Goal: Check status: Check status

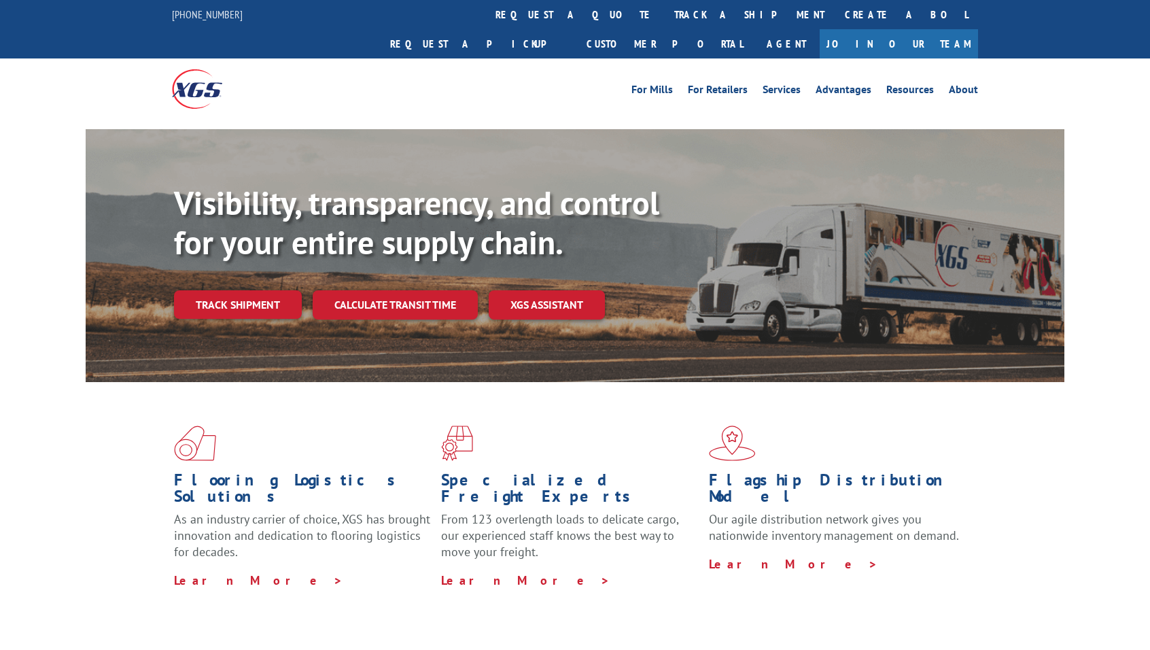
click at [230, 293] on div "Visibility, transparency, and control for your entire supply chain. Track shipm…" at bounding box center [619, 279] width 890 height 190
click at [238, 290] on link "Track shipment" at bounding box center [238, 304] width 128 height 29
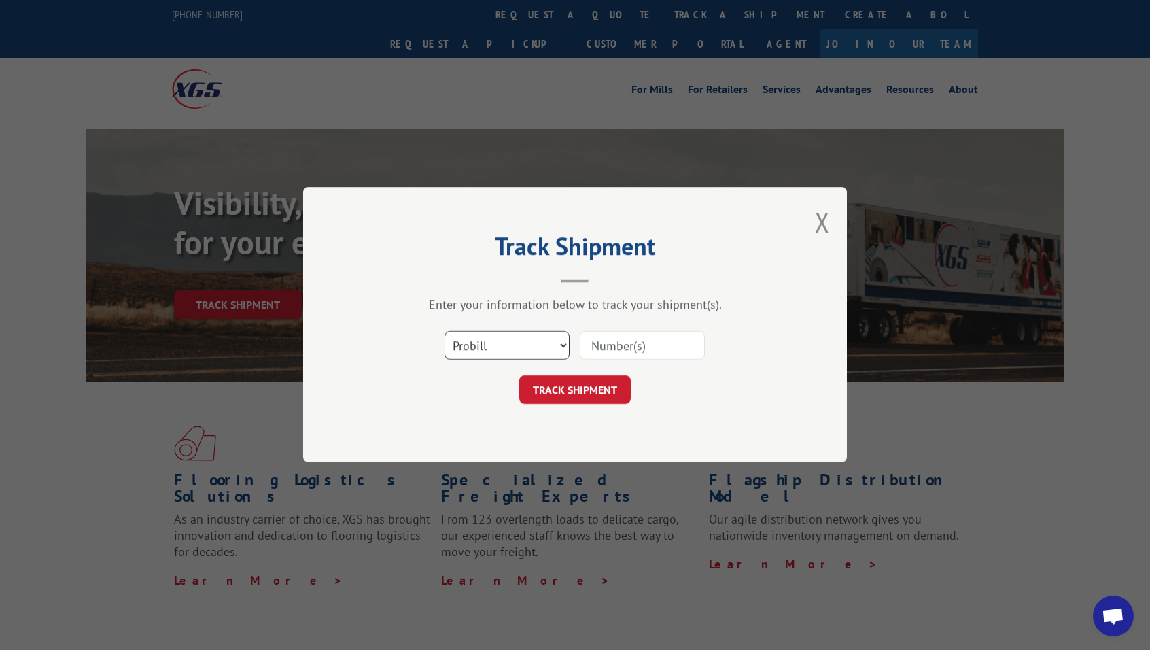
click at [551, 349] on select "Select category... Probill BOL PO" at bounding box center [507, 346] width 125 height 29
select select "bol"
click at [445, 332] on select "Select category... Probill BOL PO" at bounding box center [507, 346] width 125 height 29
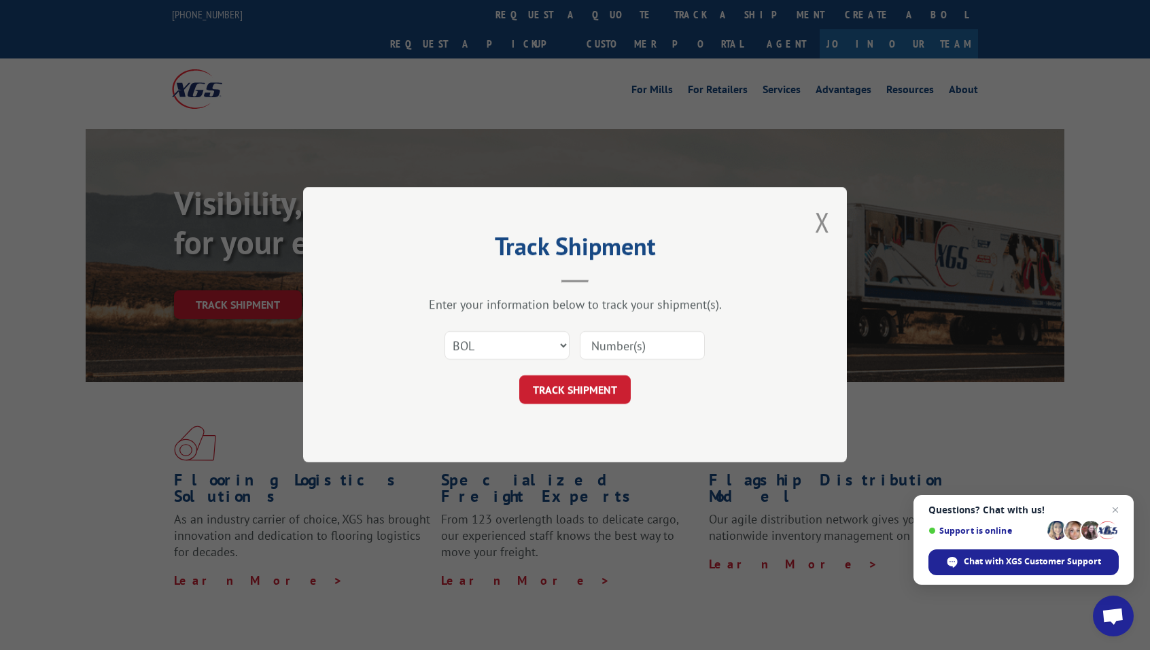
click at [642, 347] on input at bounding box center [642, 346] width 125 height 29
paste input "Hello! I need to place an order. Account #: GEOR711HOL Ship To: [STREET_ADDRESS…"
type input "Hello! I need to place an order. Account #: GEOR711HOL Ship To: [STREET_ADDRESS…"
click at [509, 344] on select "Select category... Probill BOL PO" at bounding box center [507, 346] width 125 height 29
click at [445, 332] on select "Select category... Probill BOL PO" at bounding box center [507, 346] width 125 height 29
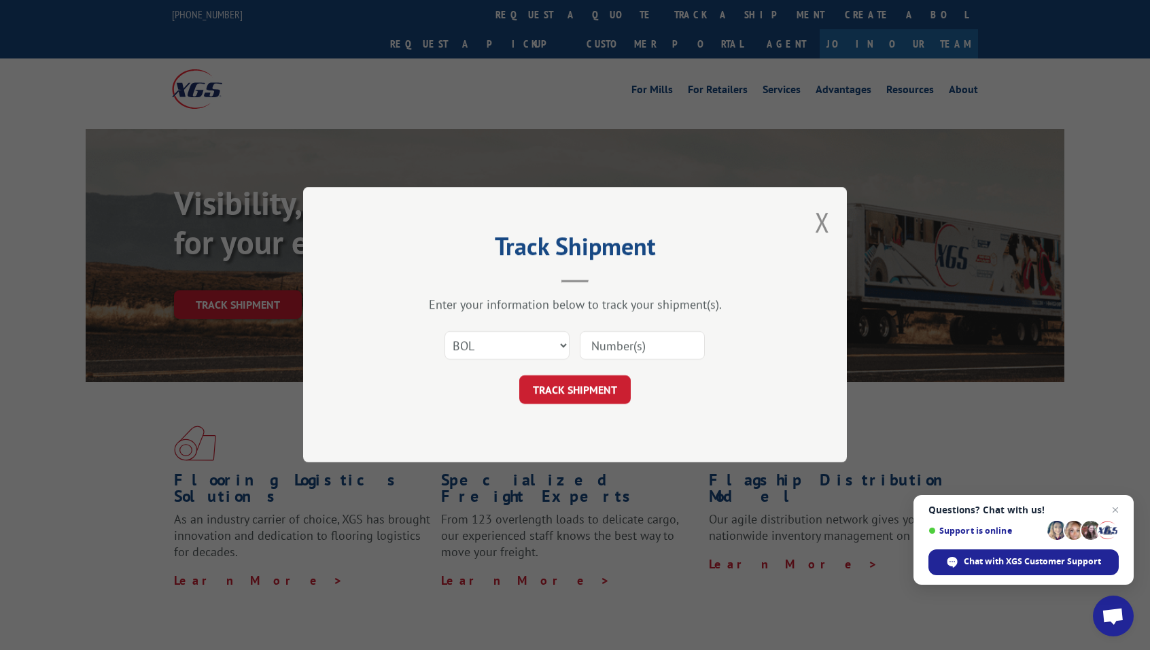
click at [619, 347] on input at bounding box center [642, 346] width 125 height 29
paste input "6042988"
type input "6042988"
click at [598, 382] on button "TRACK SHIPMENT" at bounding box center [574, 390] width 111 height 29
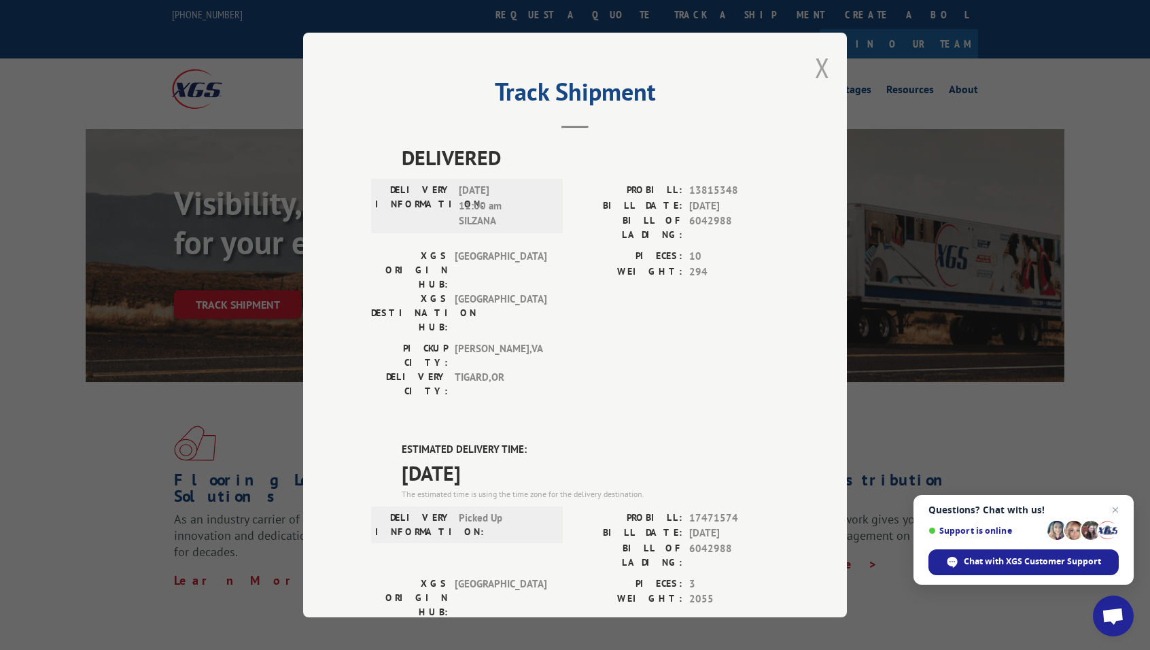
click at [821, 67] on button "Close modal" at bounding box center [822, 68] width 15 height 36
